Goal: Task Accomplishment & Management: Manage account settings

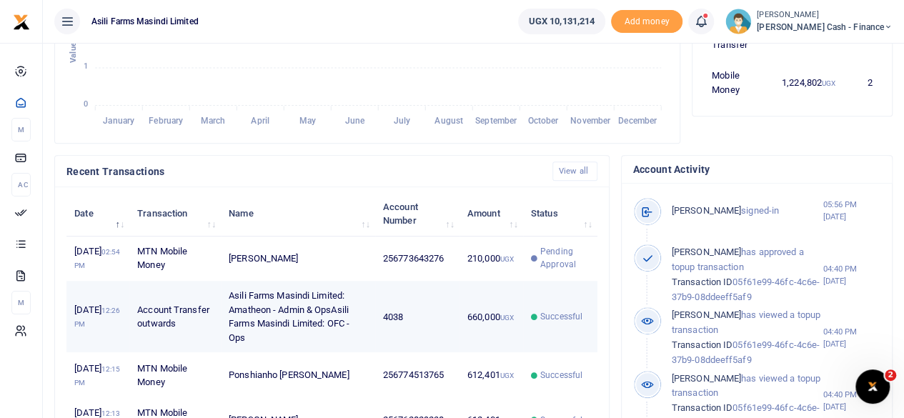
scroll to position [11, 11]
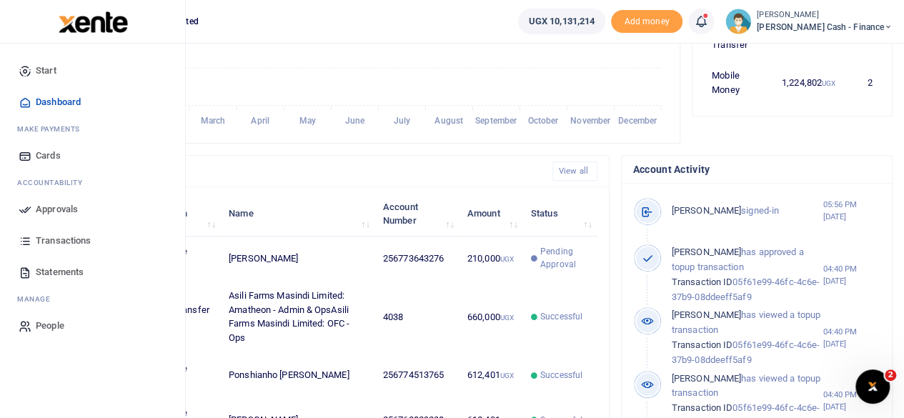
click at [61, 203] on span "Approvals" at bounding box center [57, 209] width 42 height 14
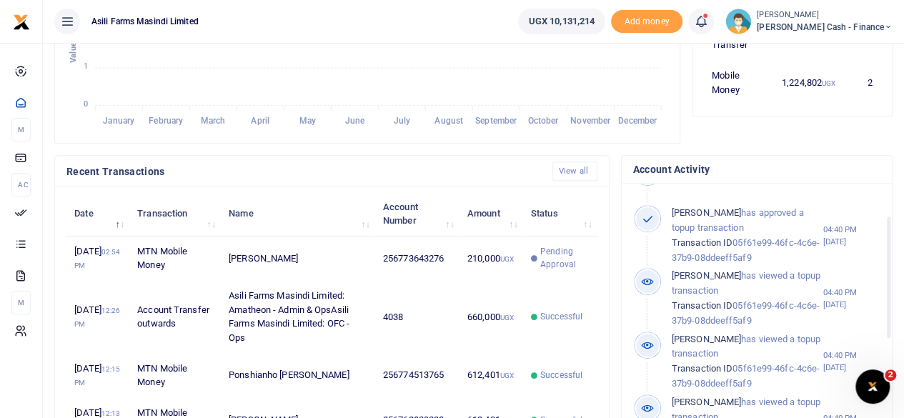
scroll to position [71, 0]
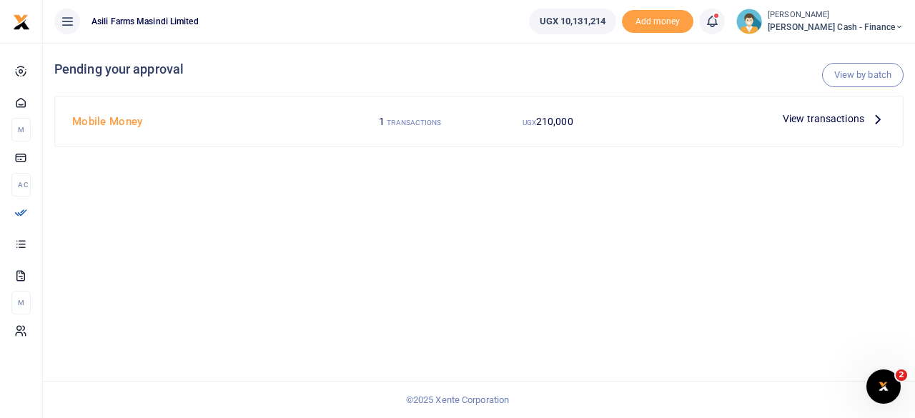
click at [866, 117] on div at bounding box center [457, 209] width 915 height 418
click at [866, 117] on p "View transactions" at bounding box center [834, 119] width 103 height 16
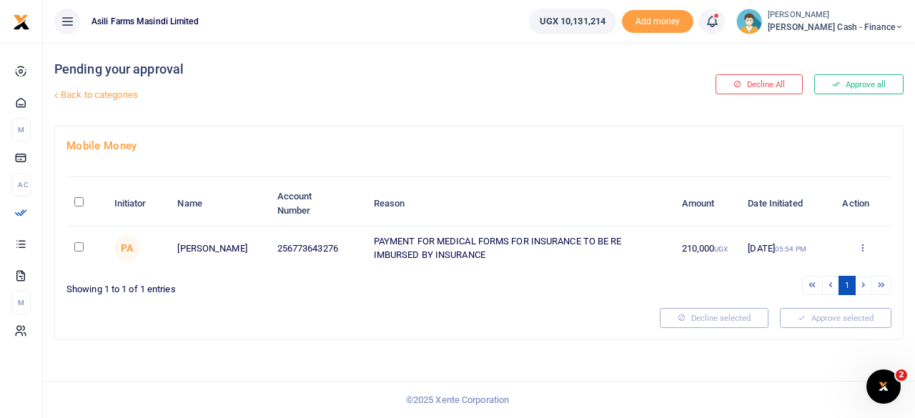
click at [861, 250] on icon at bounding box center [862, 247] width 9 height 10
click at [786, 335] on link "Details" at bounding box center [810, 335] width 113 height 20
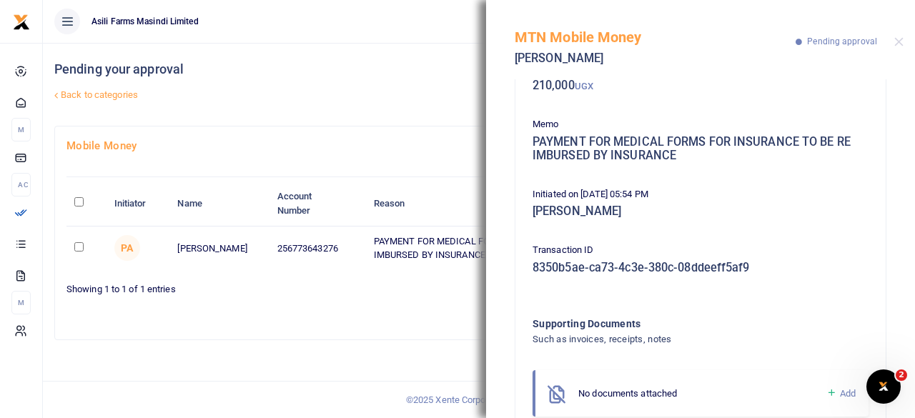
scroll to position [139, 0]
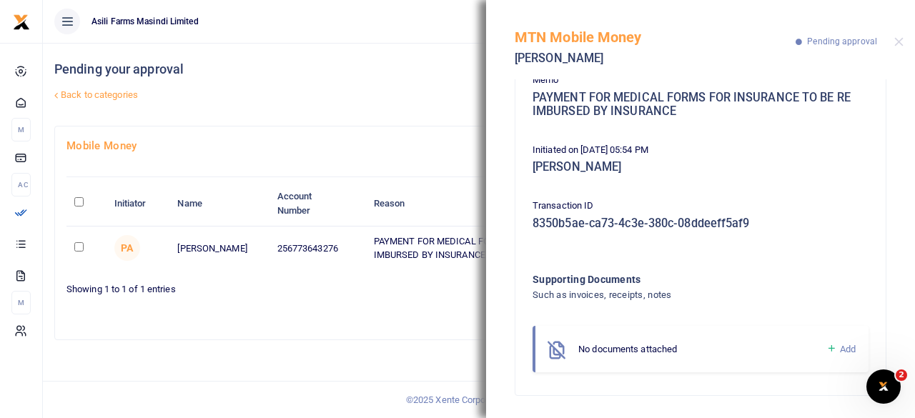
click at [390, 21] on ul "Asili Farms Masindi Limited" at bounding box center [280, 21] width 475 height 43
click at [899, 44] on button "Close" at bounding box center [898, 41] width 9 height 9
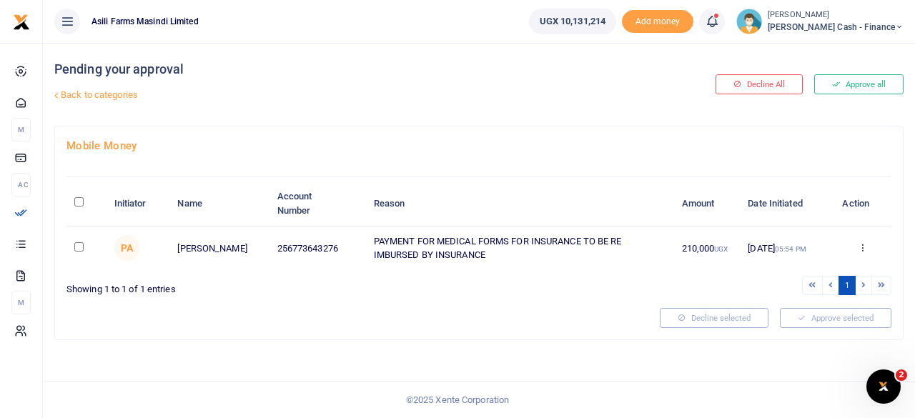
click at [857, 247] on div "Approve Decline Details" at bounding box center [861, 249] width 41 height 14
click at [871, 244] on div "Approve Decline Details" at bounding box center [861, 249] width 41 height 14
click at [866, 247] on icon at bounding box center [862, 247] width 9 height 10
click at [813, 331] on link "Details" at bounding box center [810, 335] width 113 height 20
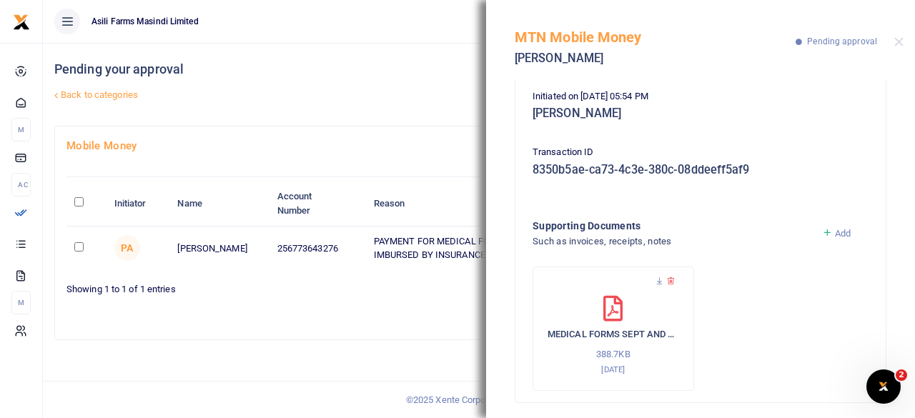
scroll to position [199, 0]
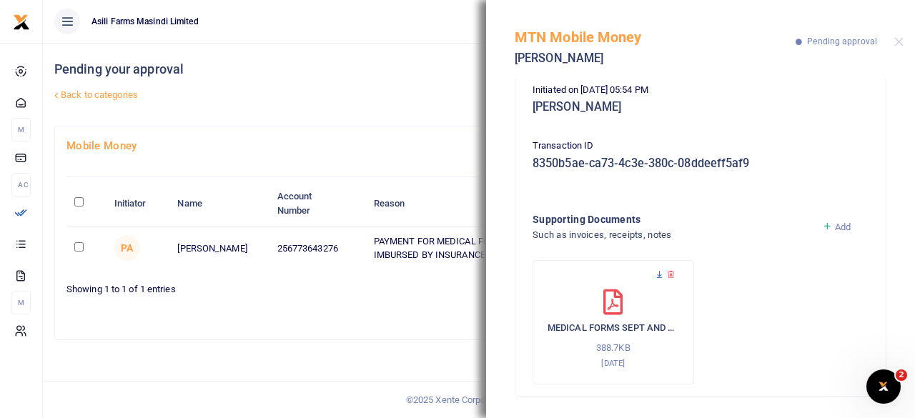
click at [657, 274] on icon at bounding box center [659, 274] width 9 height 9
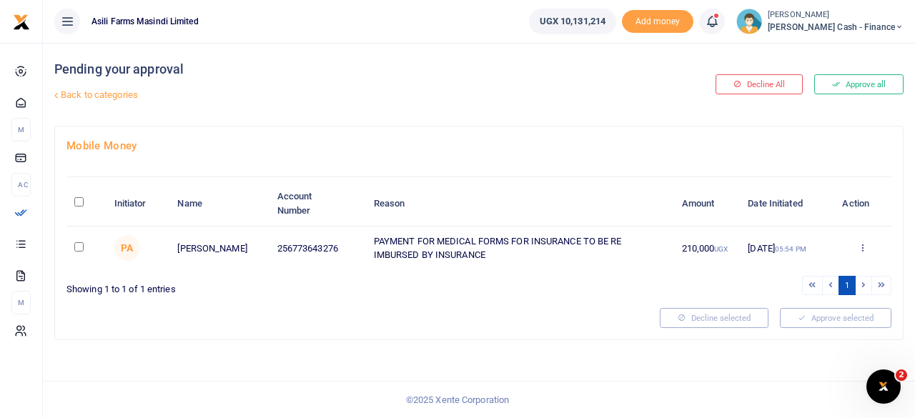
click at [76, 198] on input "\a \a : activate to sort column descending" at bounding box center [78, 201] width 9 height 9
checkbox input "true"
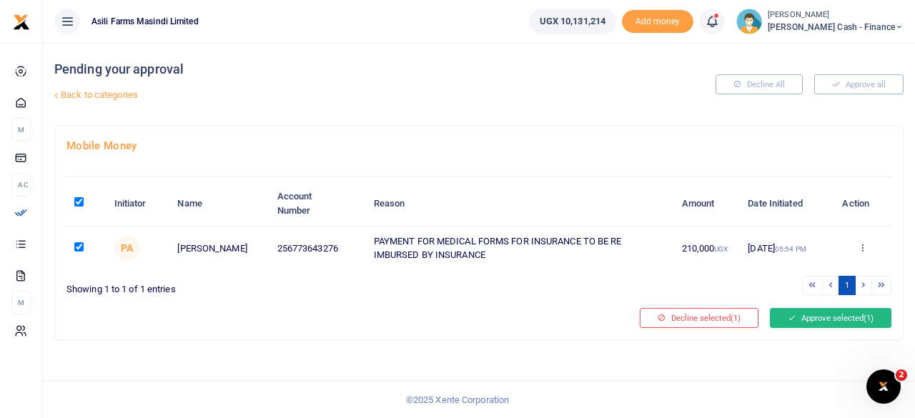
click at [838, 309] on button "Approve selected (1)" at bounding box center [831, 318] width 122 height 20
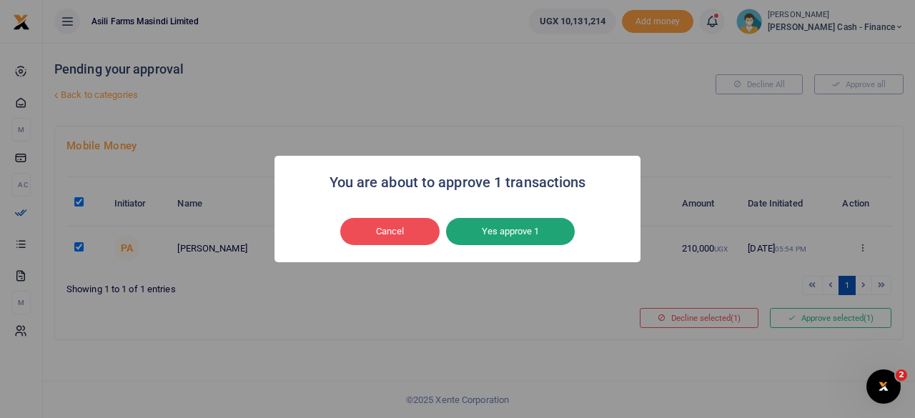
click at [525, 234] on button "Yes approve 1" at bounding box center [510, 231] width 129 height 27
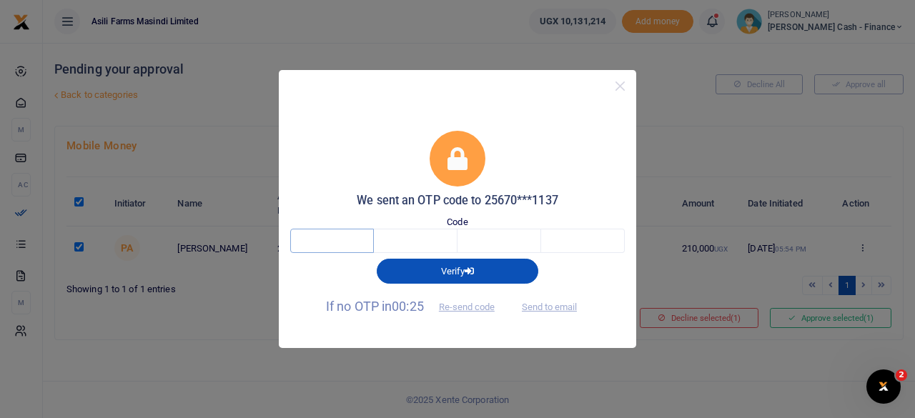
click at [340, 239] on input "text" at bounding box center [332, 241] width 84 height 24
type input "3"
type input "6"
type input "4"
type input "3"
